Goal: Transaction & Acquisition: Purchase product/service

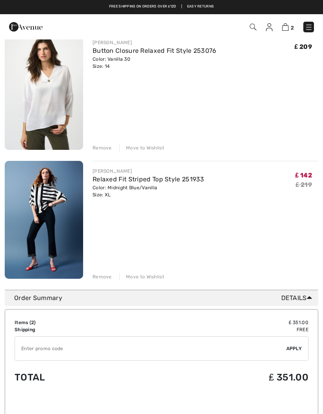
scroll to position [82, 0]
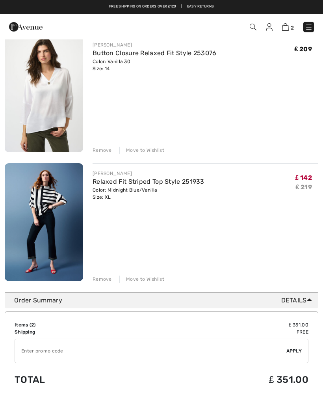
click at [104, 152] on div "Remove" at bounding box center [102, 150] width 19 height 7
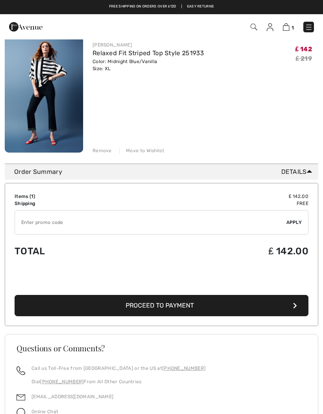
click at [101, 152] on div "Remove" at bounding box center [102, 150] width 19 height 7
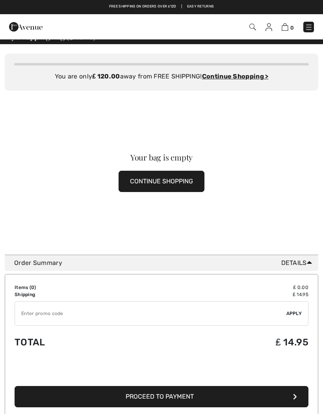
scroll to position [0, 0]
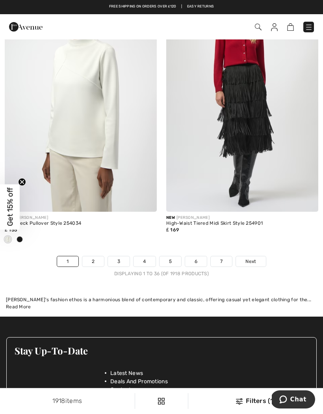
click at [97, 106] on img at bounding box center [81, 97] width 152 height 228
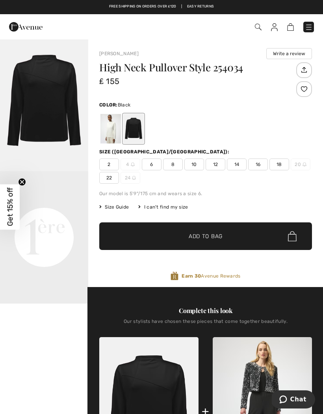
click at [257, 166] on span "16" at bounding box center [258, 164] width 20 height 12
click at [221, 236] on span "Add to Bag" at bounding box center [206, 236] width 34 height 8
click at [111, 131] on div at bounding box center [110, 129] width 20 height 30
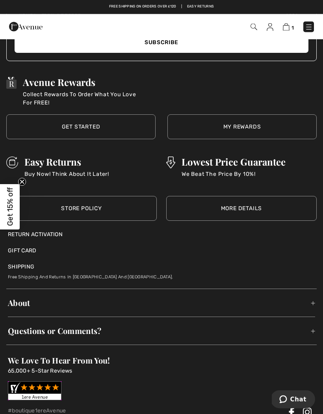
scroll to position [1216, 0]
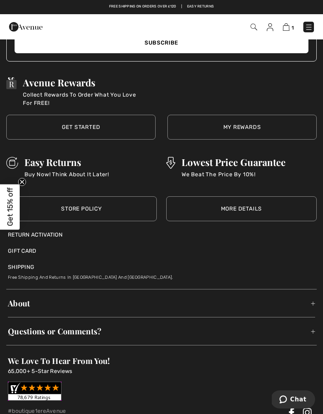
click at [73, 87] on div "Avenue Rewards Collect Rewards To Order What You Love For FREE!" at bounding box center [79, 92] width 124 height 30
click at [241, 127] on link "My Rewards" at bounding box center [241, 127] width 149 height 25
click at [244, 125] on link "My Rewards" at bounding box center [241, 127] width 149 height 25
click at [293, 127] on link "My Rewards" at bounding box center [241, 127] width 149 height 25
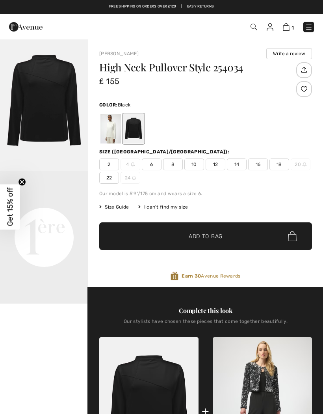
checkbox input "true"
